Goal: Find specific page/section

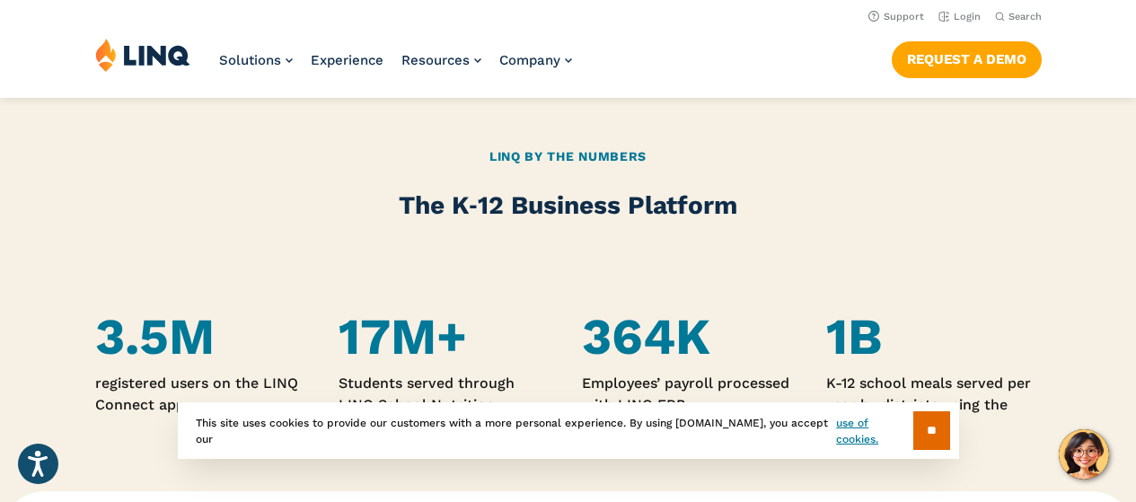
scroll to position [629, 0]
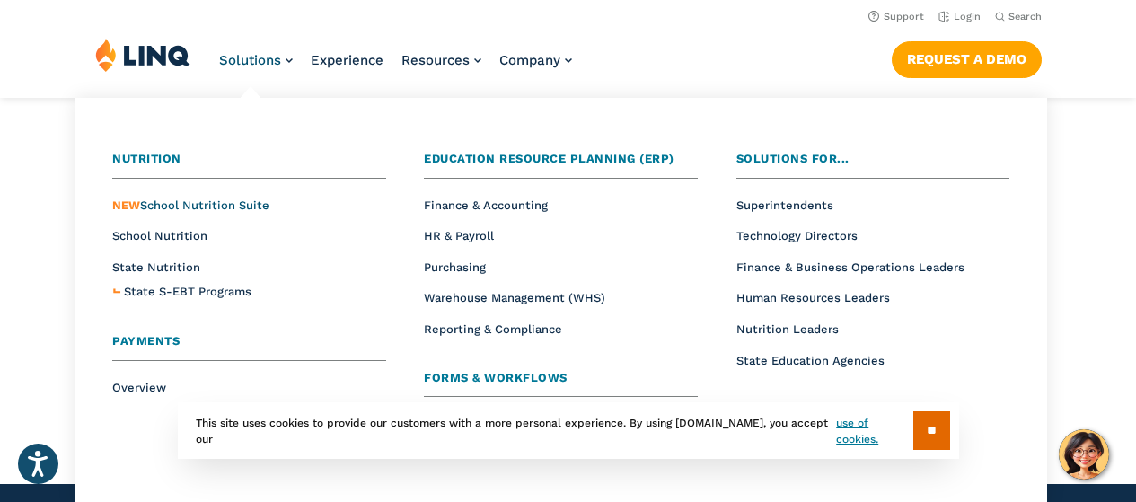
click at [228, 206] on span "NEW School Nutrition Suite" at bounding box center [190, 204] width 157 height 13
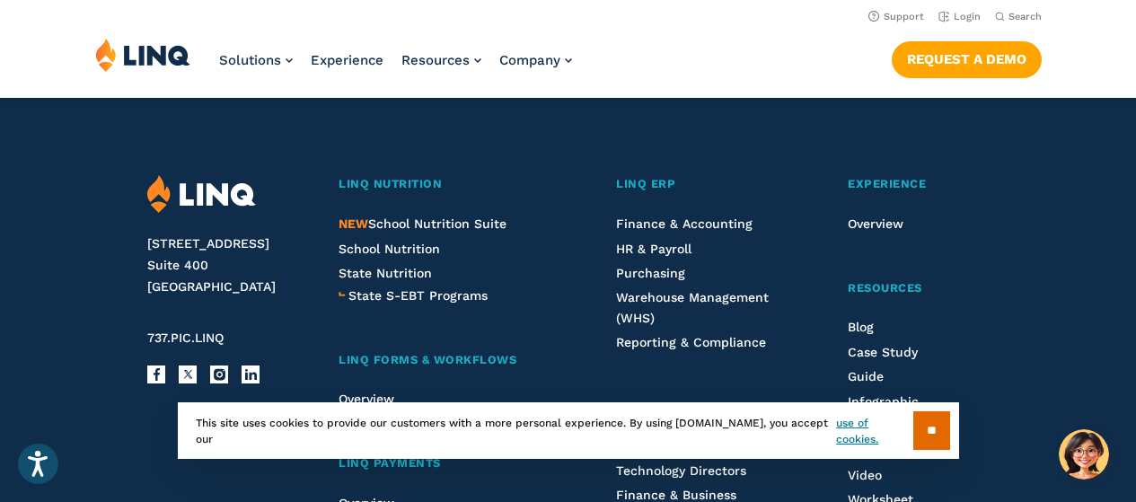
scroll to position [1976, 0]
